Goal: Find specific page/section: Find specific page/section

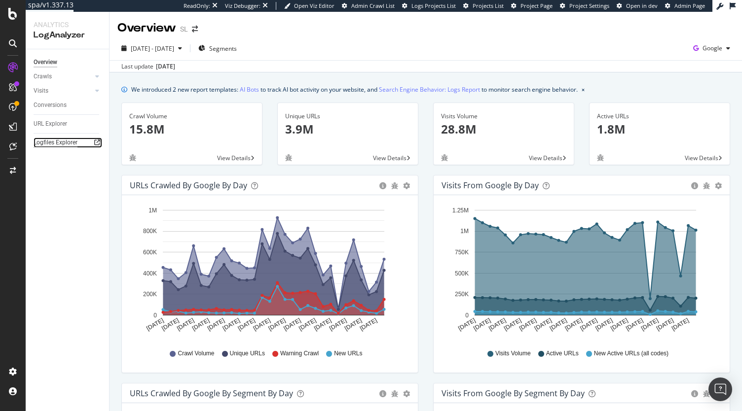
click at [47, 138] on div "Logfiles Explorer" at bounding box center [56, 143] width 44 height 10
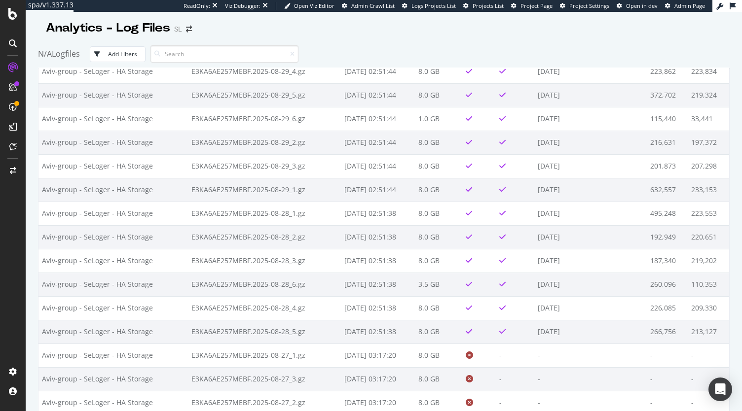
scroll to position [542, 0]
